Goal: Navigation & Orientation: Find specific page/section

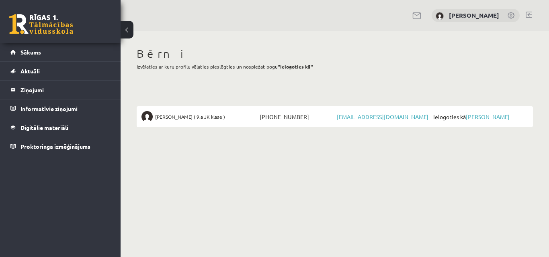
click at [347, 16] on div "[PERSON_NAME]" at bounding box center [334, 15] width 428 height 31
click at [31, 90] on legend "Ziņojumi 0" at bounding box center [65, 90] width 90 height 18
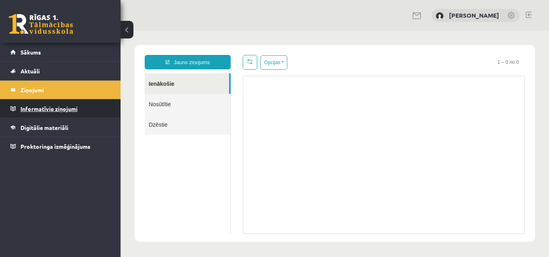
click at [37, 108] on legend "Informatīvie ziņojumi 0" at bounding box center [65, 109] width 90 height 18
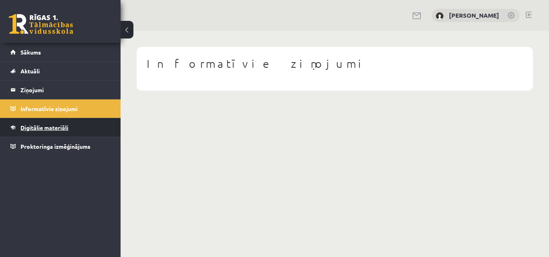
click at [38, 129] on span "Digitālie materiāli" at bounding box center [44, 127] width 48 height 7
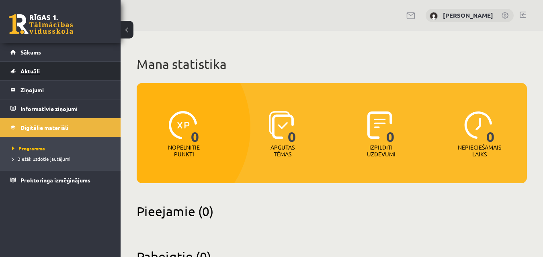
click at [40, 73] on link "Aktuāli" at bounding box center [60, 71] width 100 height 18
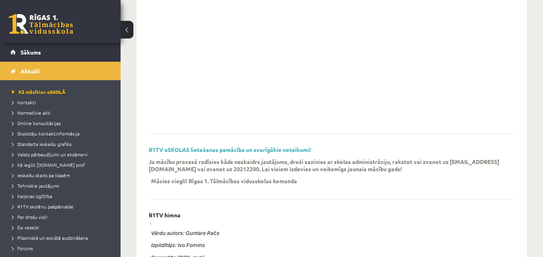
scroll to position [136, 0]
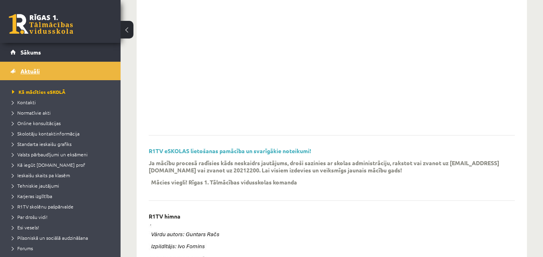
click at [51, 73] on link "Aktuāli" at bounding box center [60, 71] width 100 height 18
click at [48, 145] on span "Standarta ieskaišu grafiks" at bounding box center [41, 144] width 59 height 6
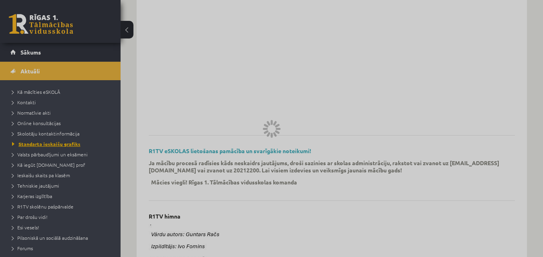
scroll to position [18, 0]
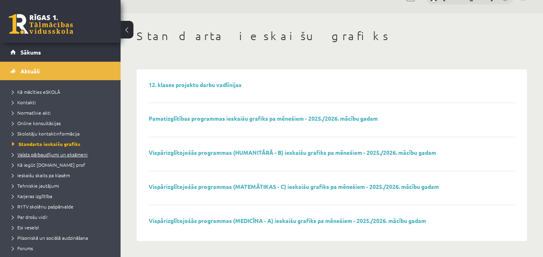
click at [71, 155] on span "Valsts pārbaudījumi un eksāmeni" at bounding box center [49, 154] width 75 height 6
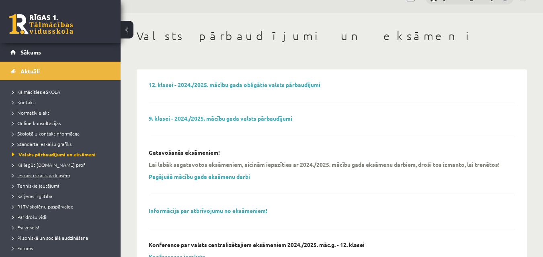
click at [61, 175] on span "Ieskaišu skaits pa klasēm" at bounding box center [41, 175] width 58 height 6
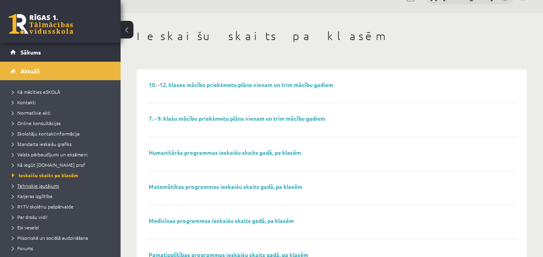
click at [55, 187] on span "Tehniskie jautājumi" at bounding box center [35, 186] width 47 height 6
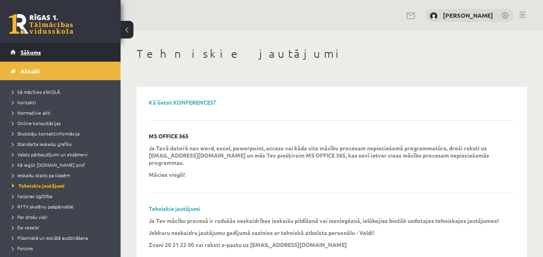
click at [37, 53] on span "Sākums" at bounding box center [30, 52] width 20 height 7
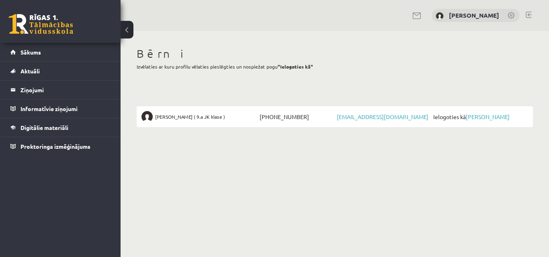
click at [529, 15] on link at bounding box center [528, 15] width 6 height 6
